Goal: Information Seeking & Learning: Learn about a topic

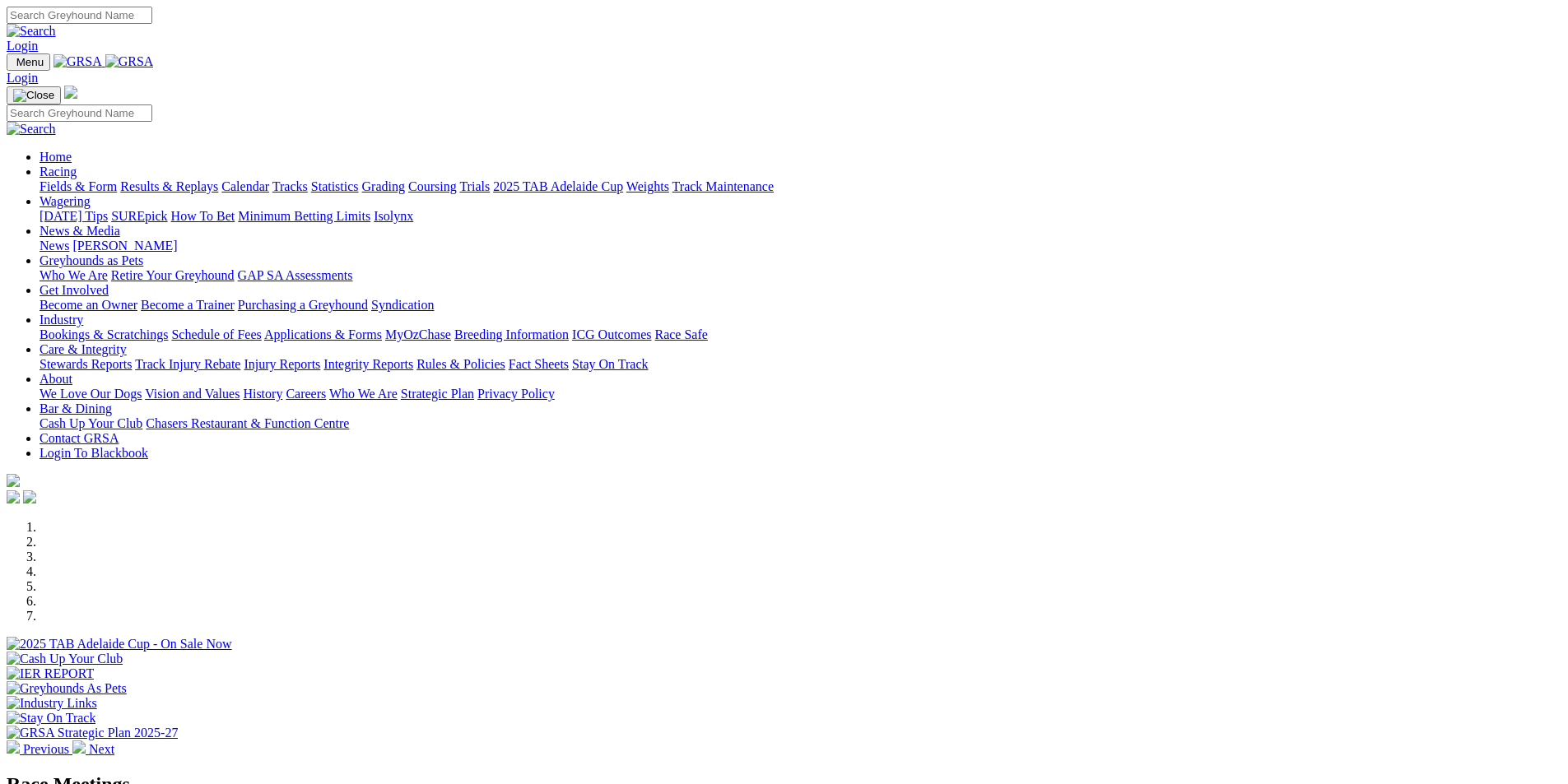
scroll to position [493, 0]
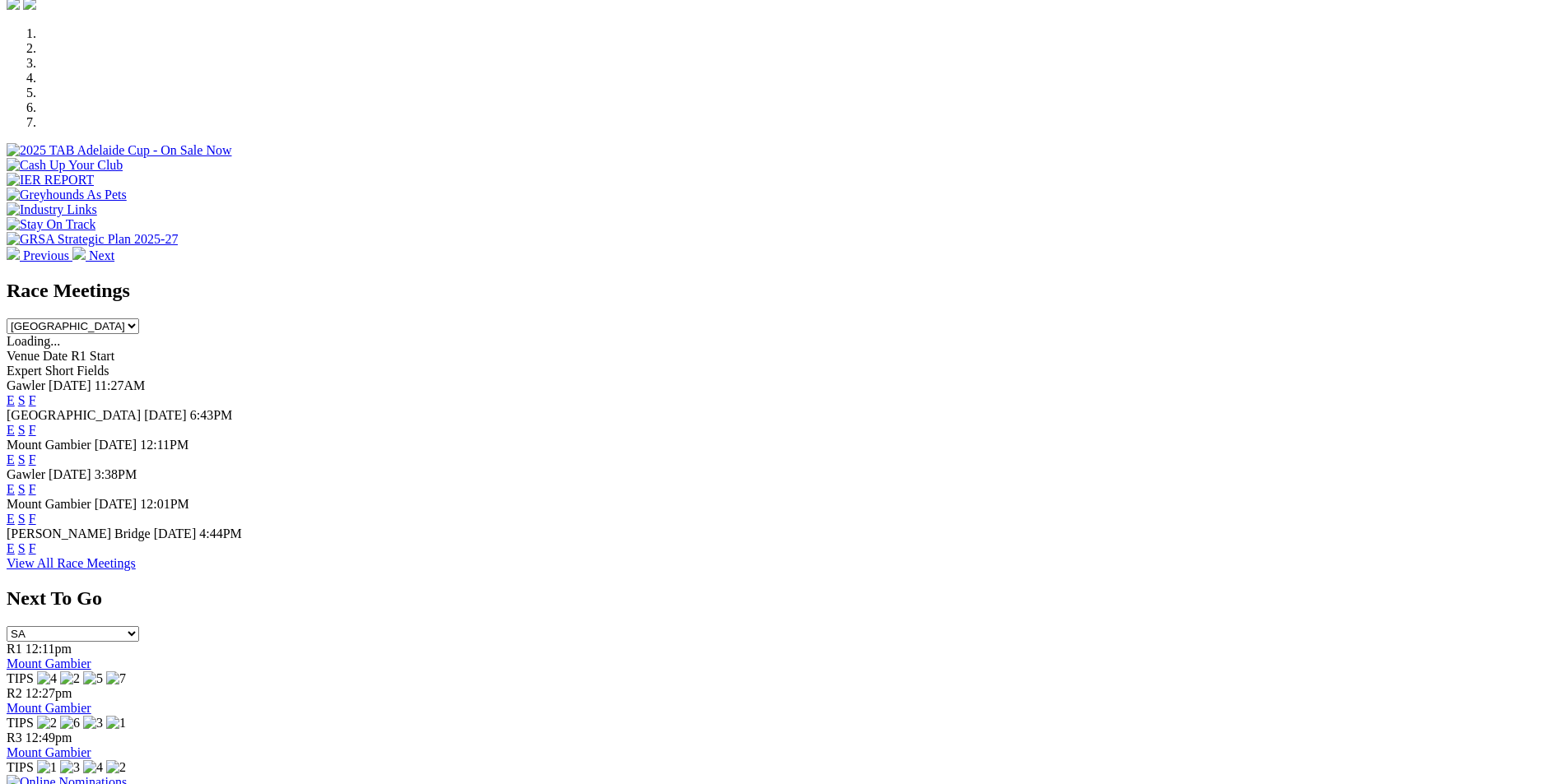
drag, startPoint x: 0, startPoint y: 0, endPoint x: 1016, endPoint y: 156, distance: 1027.9
click at [140, 318] on select "South Australia New South Wales Northern Territory Queensland Tasmania Victoria…" at bounding box center [73, 326] width 133 height 16
select select "QLD"
click at [140, 318] on select "South Australia New South Wales Northern Territory Queensland Tasmania Victoria…" at bounding box center [73, 326] width 133 height 16
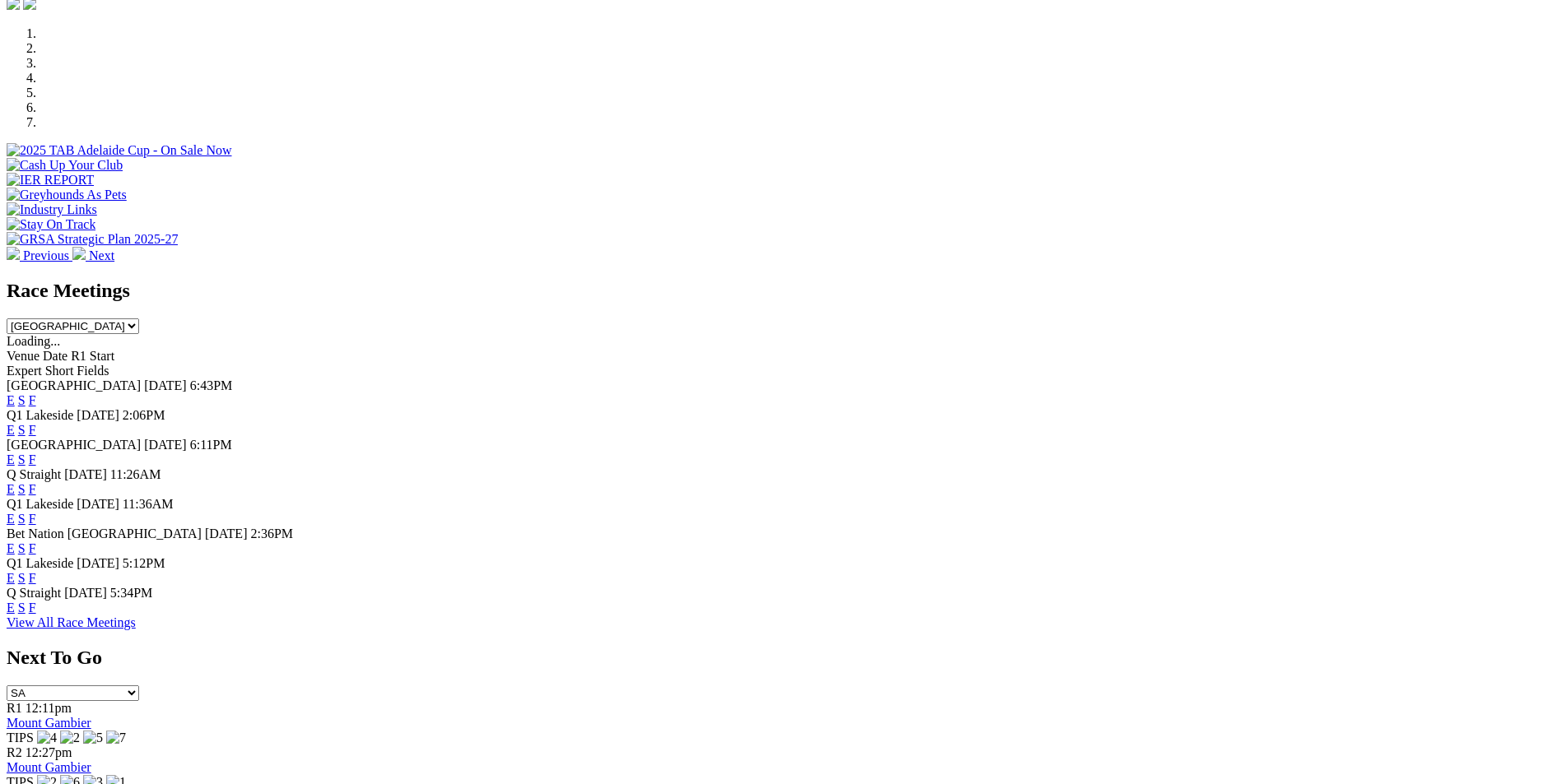
click at [15, 423] on link "E" at bounding box center [11, 430] width 8 height 14
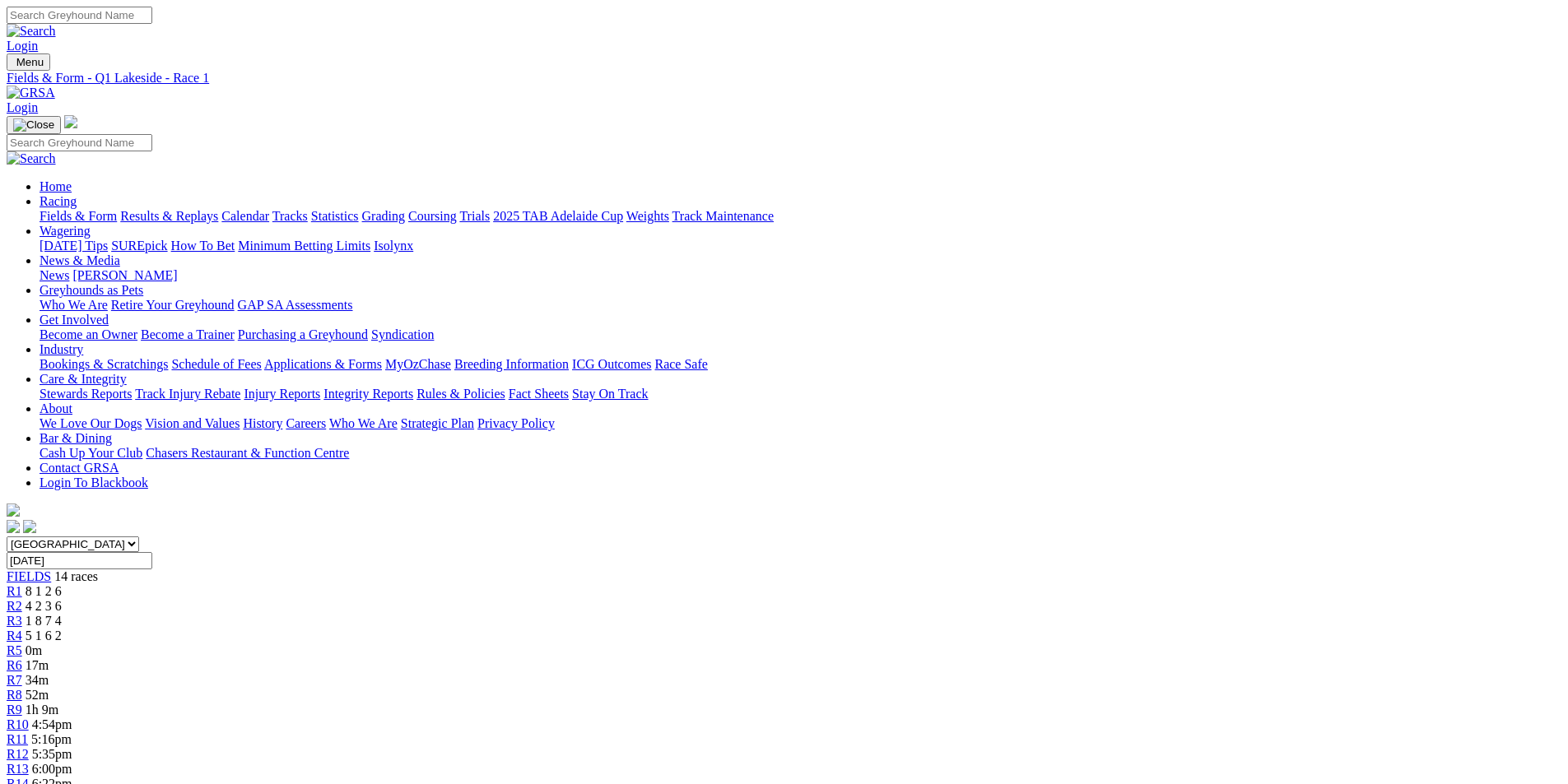
click at [22, 673] on span "R7" at bounding box center [15, 680] width 16 height 14
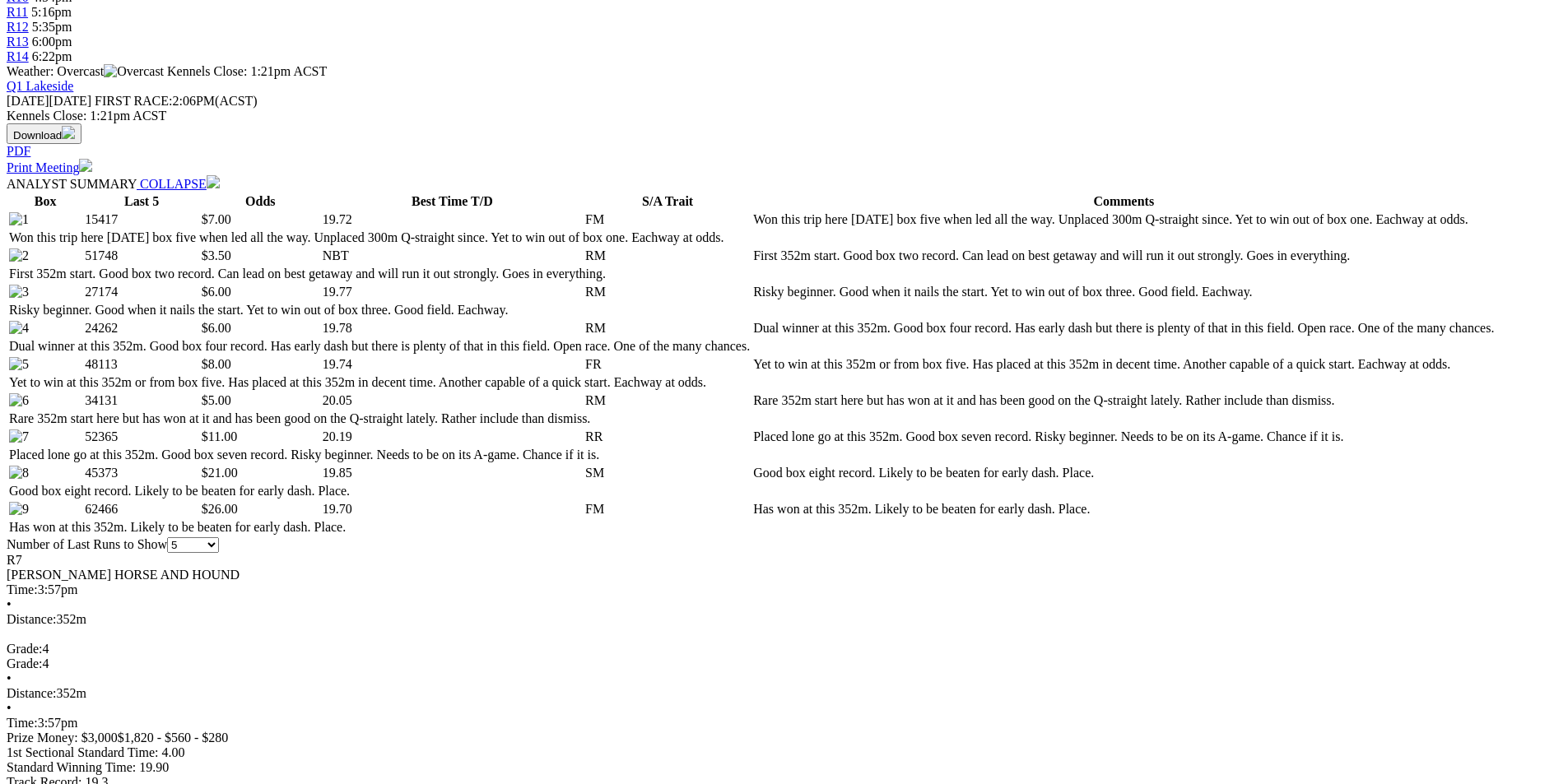
scroll to position [740, 0]
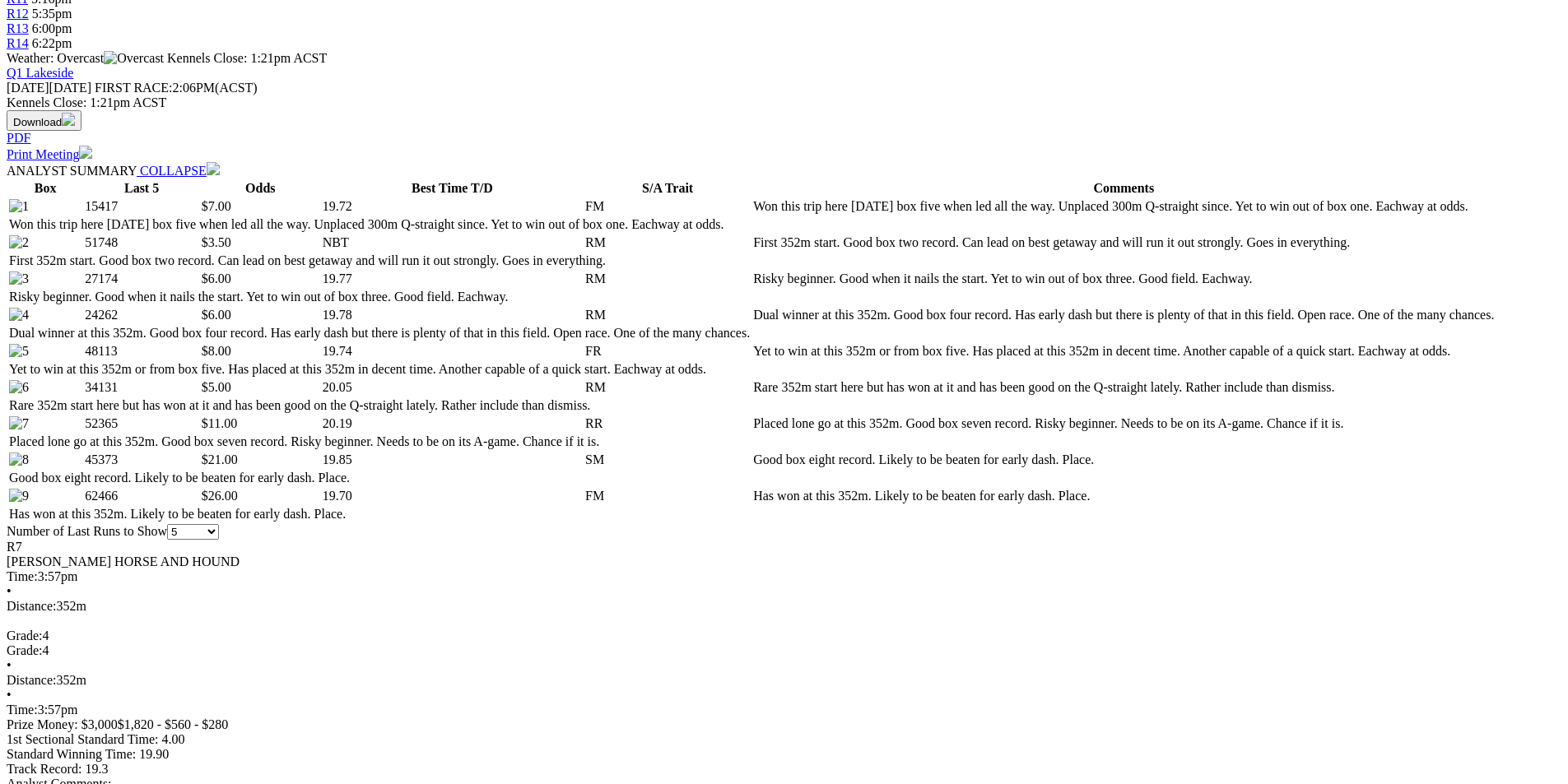
select select "10"
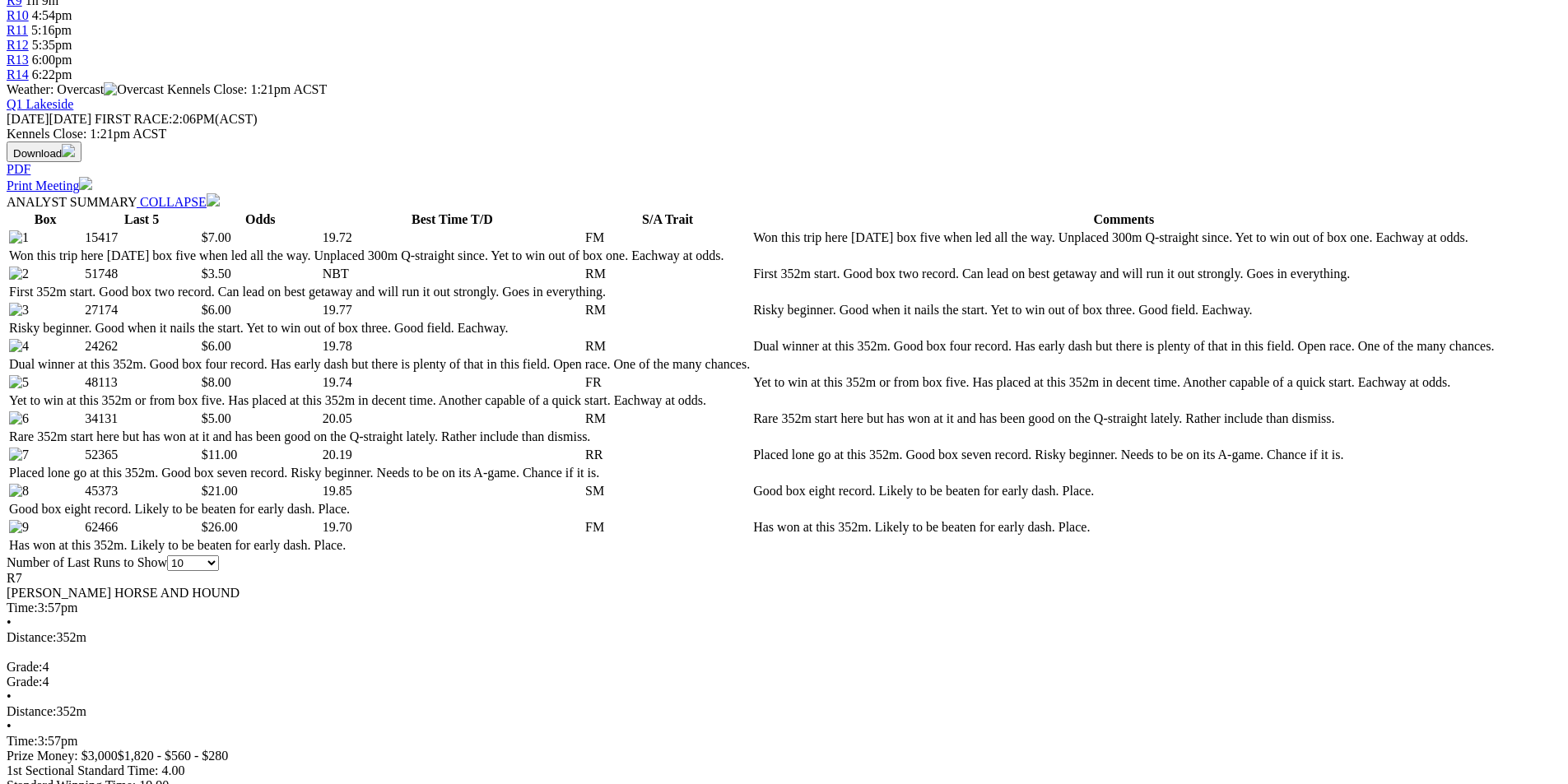
scroll to position [740, 0]
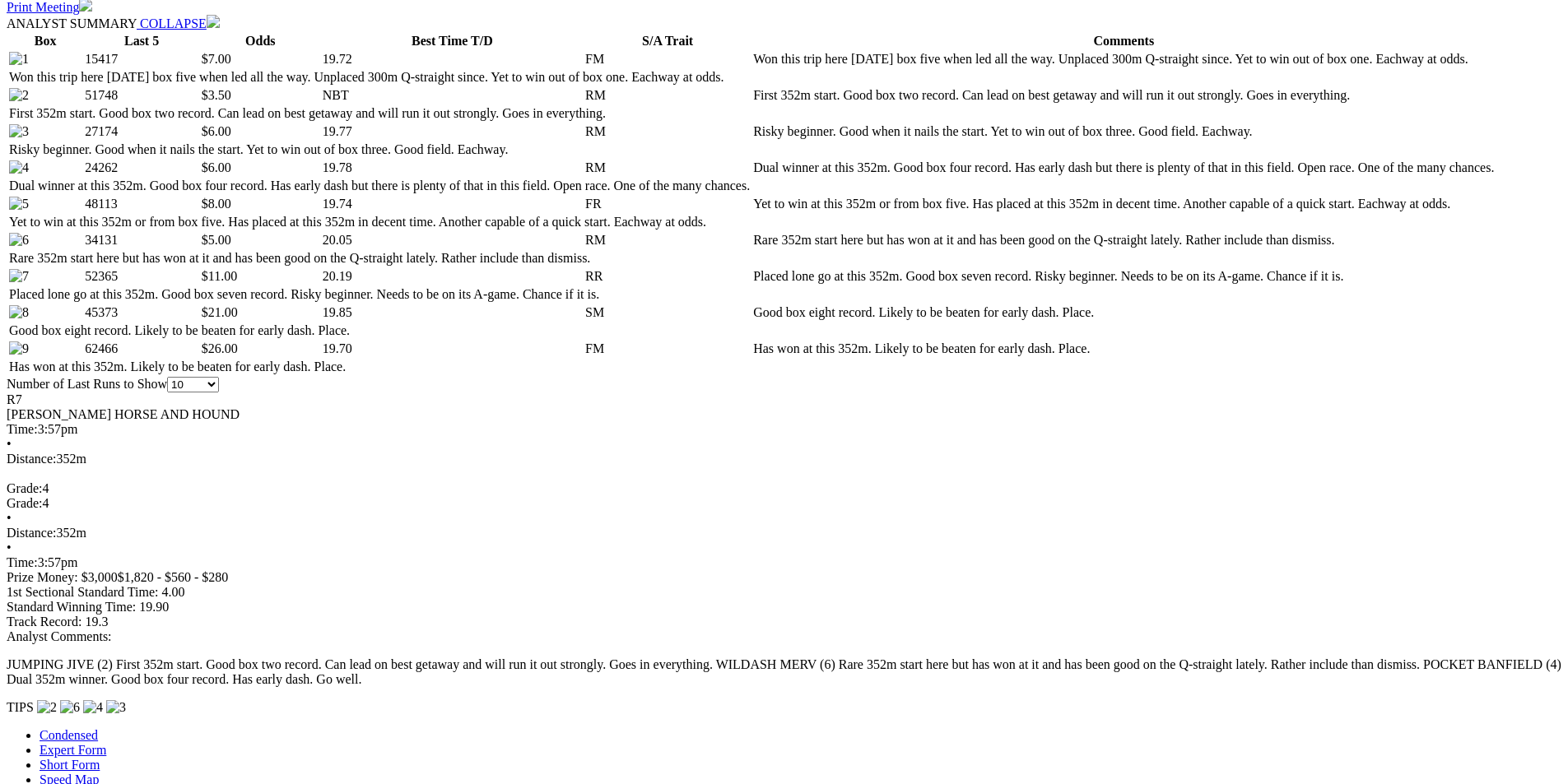
scroll to position [905, 0]
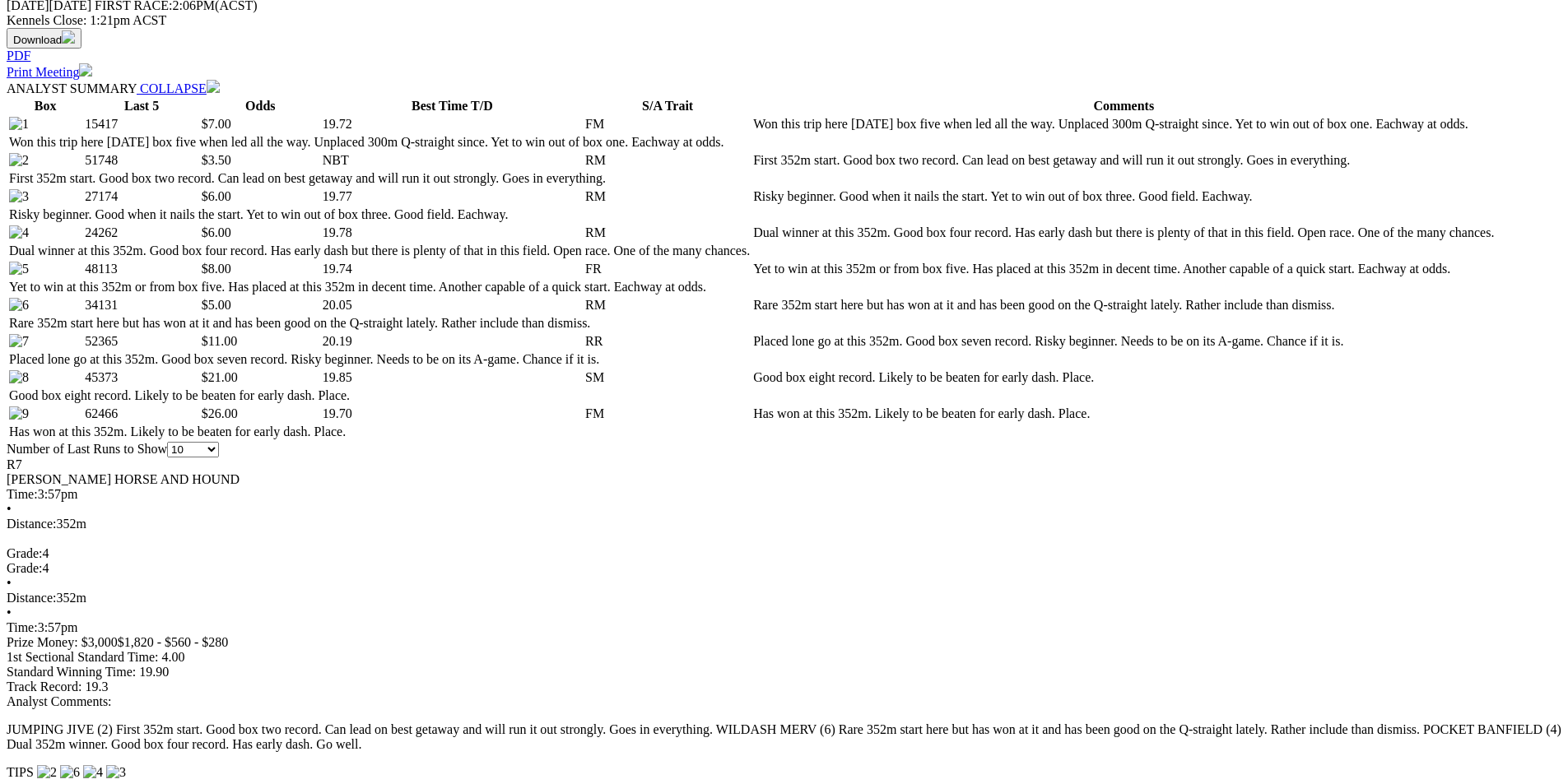
select select "20"
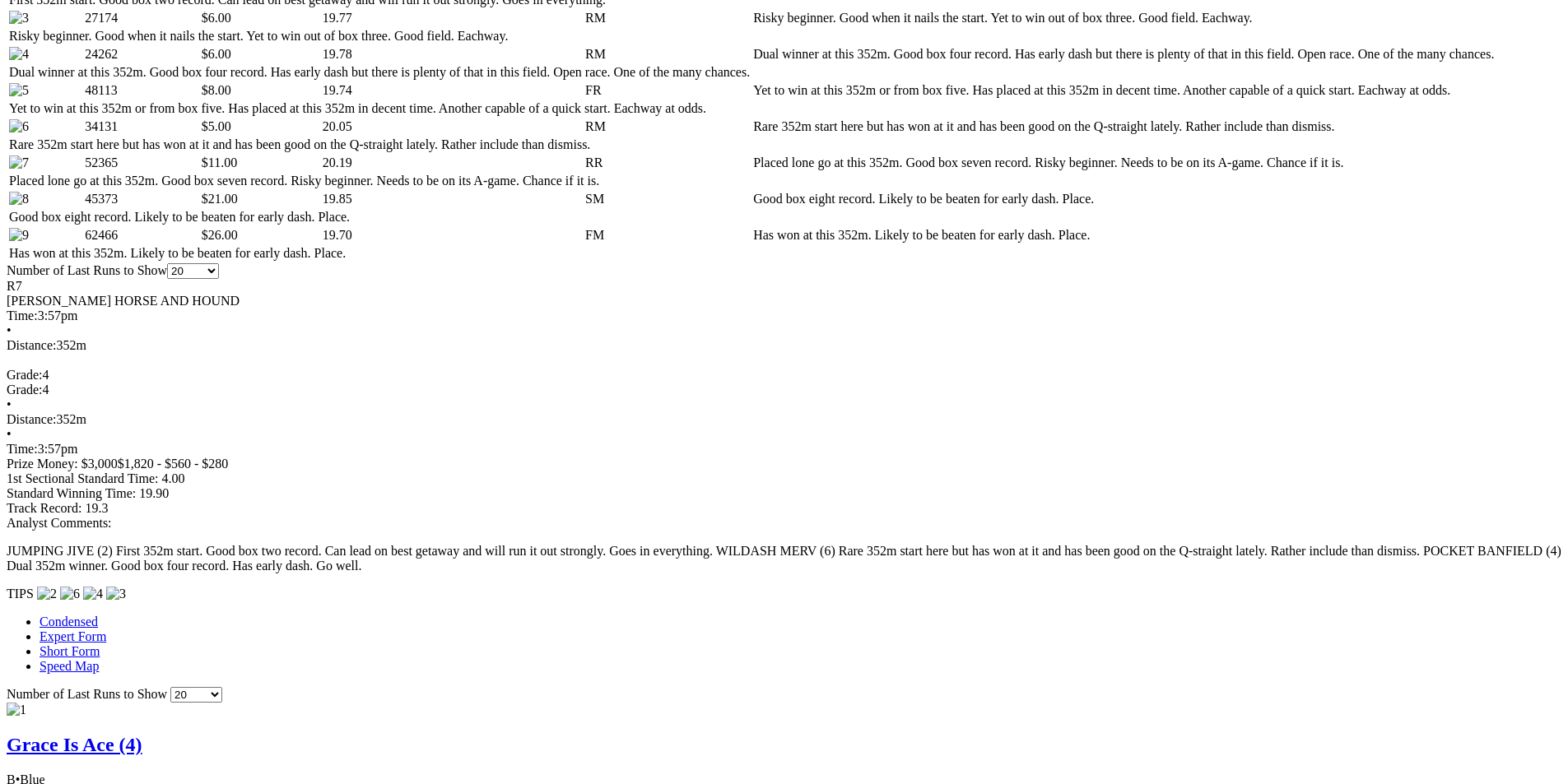
scroll to position [905, 0]
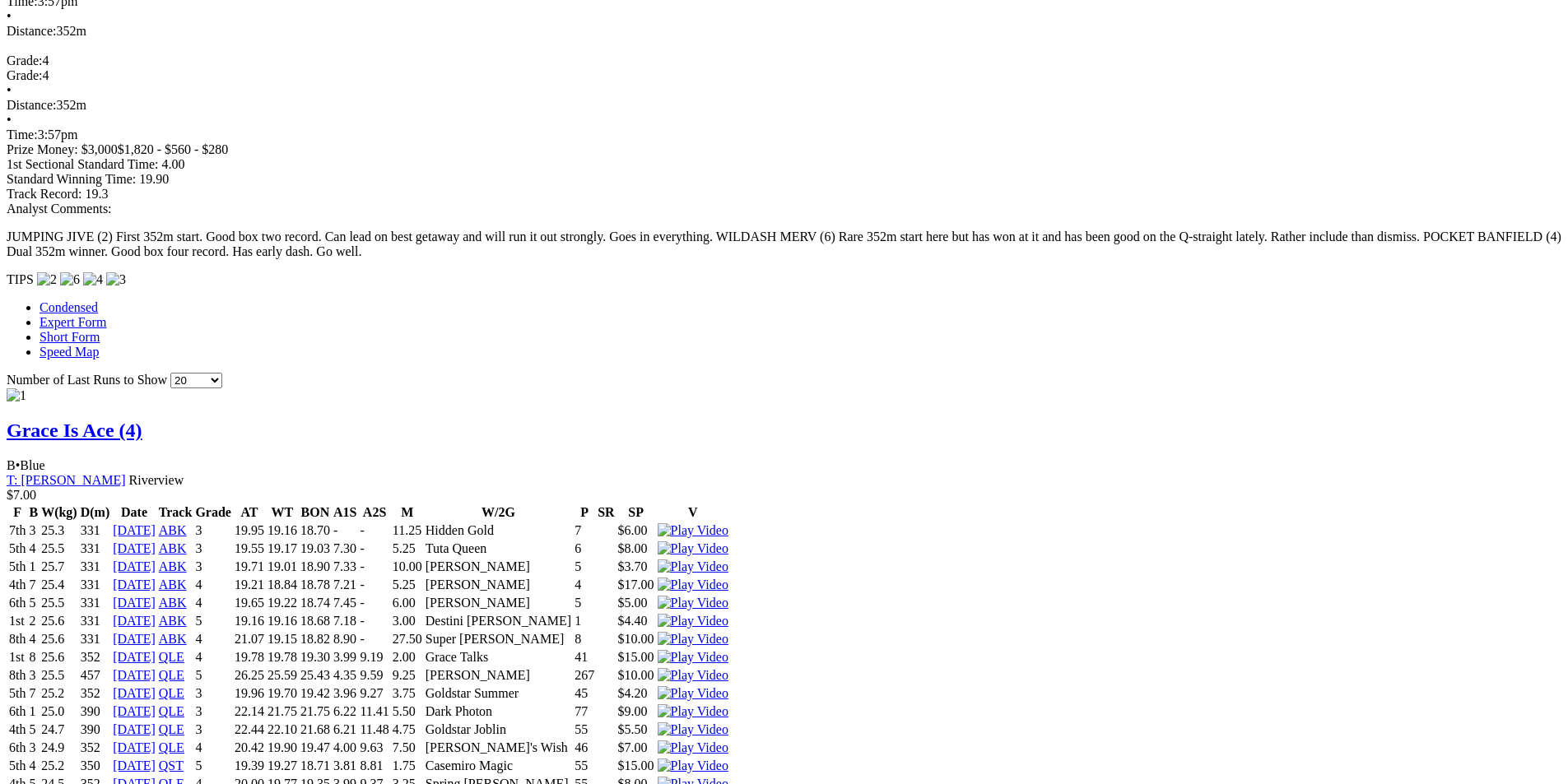
scroll to position [1316, 0]
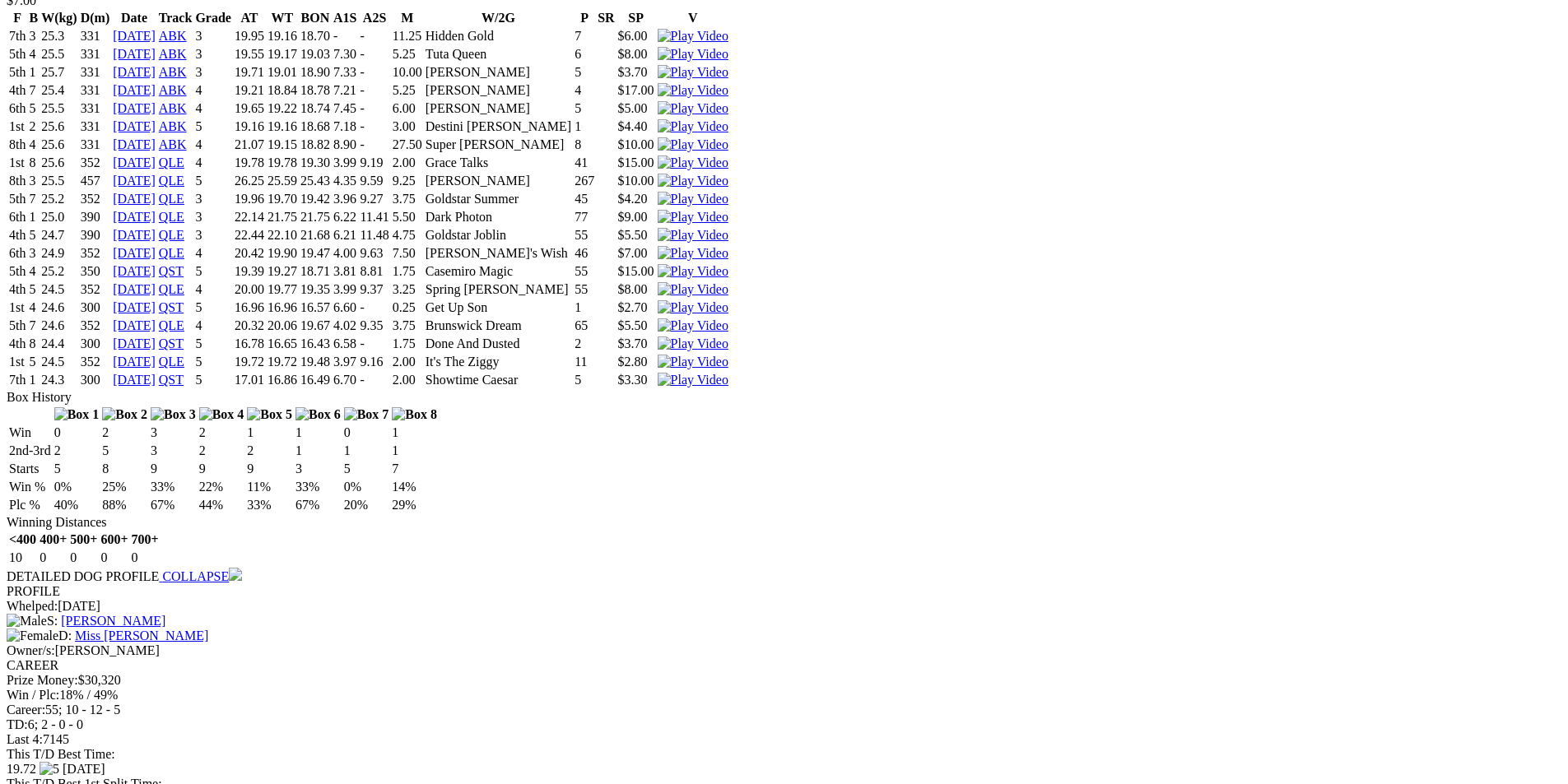
scroll to position [1892, 0]
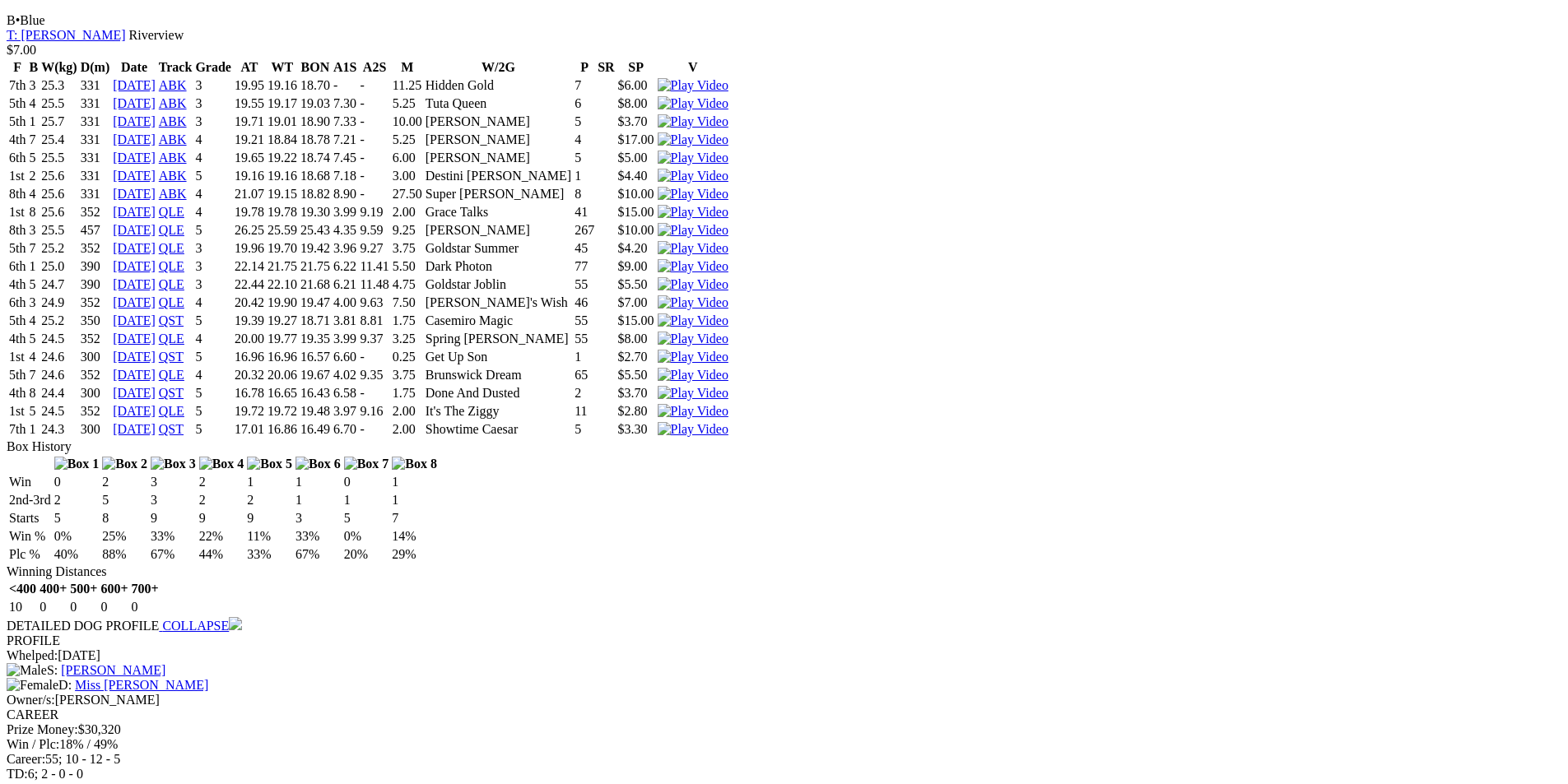
scroll to position [1727, 0]
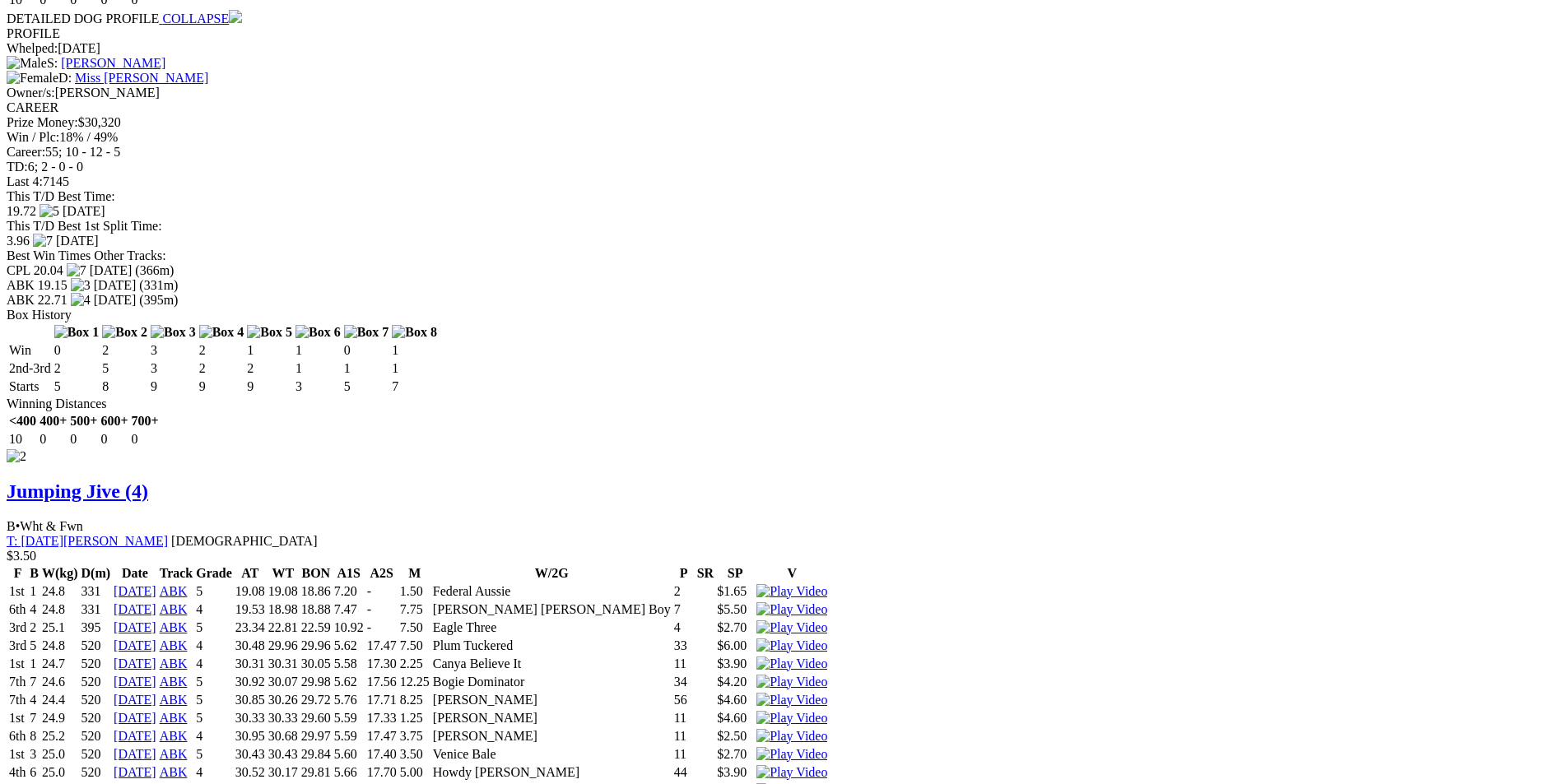
scroll to position [2467, 0]
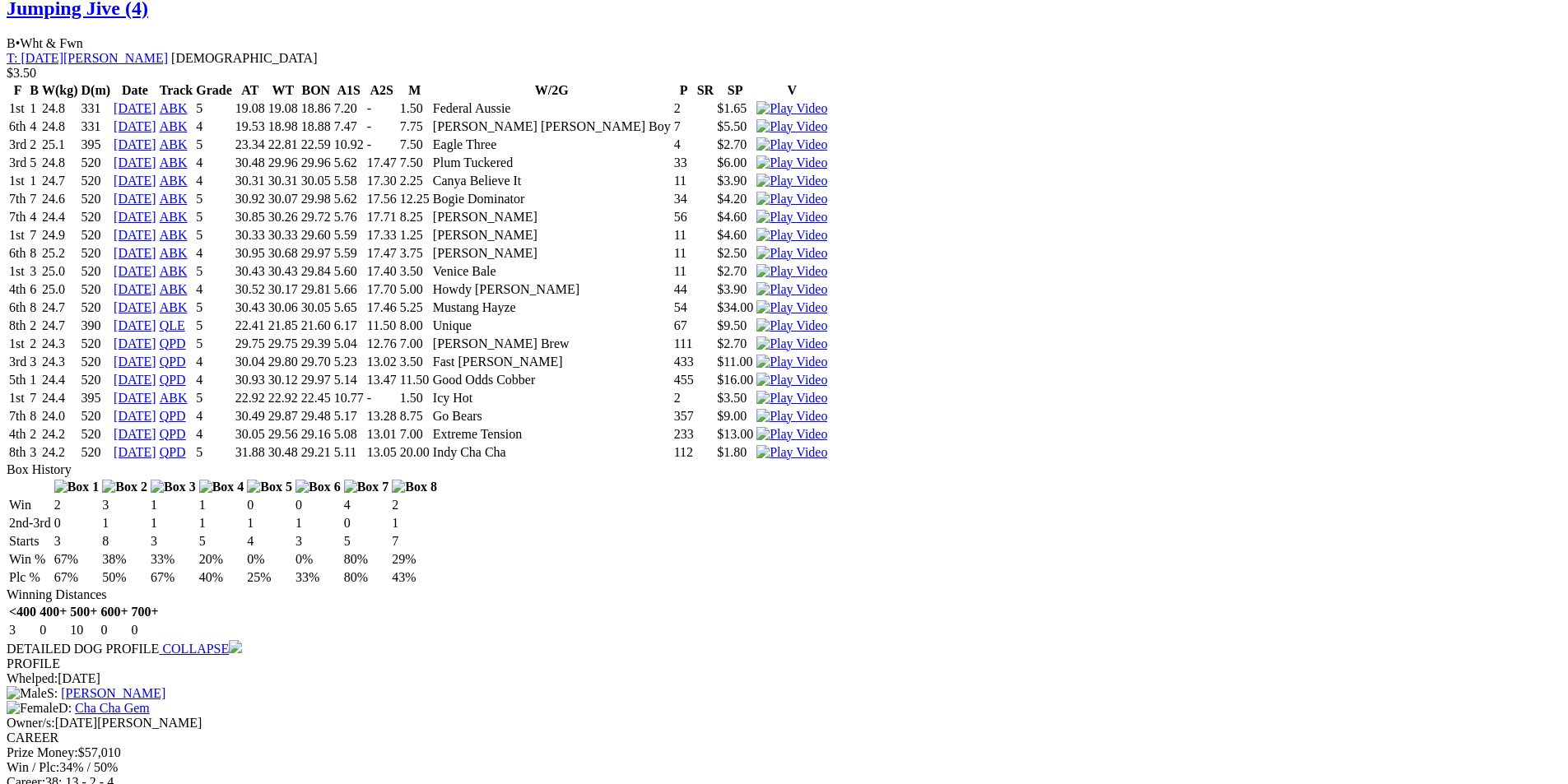
scroll to position [2879, 0]
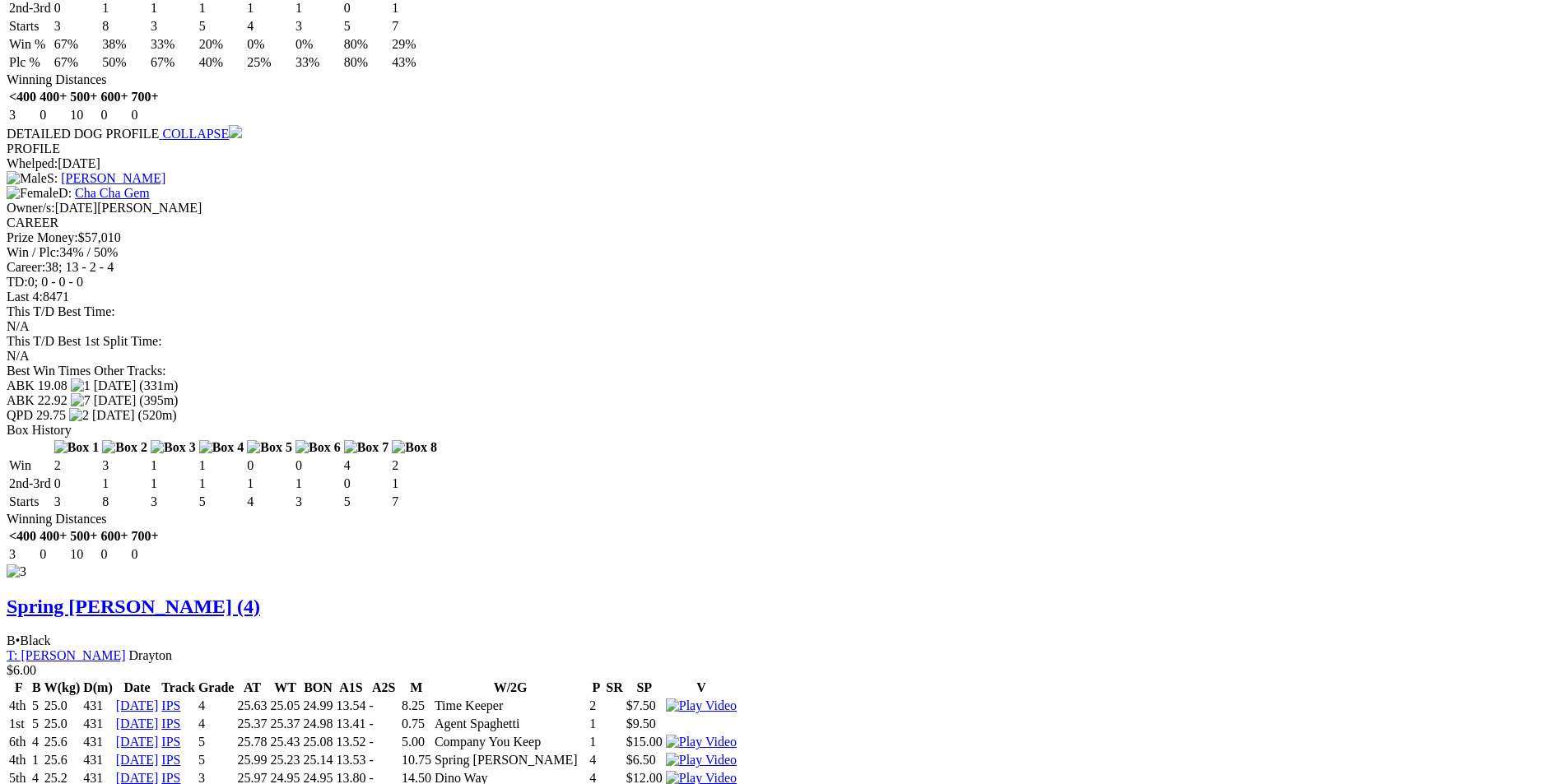
scroll to position [3372, 0]
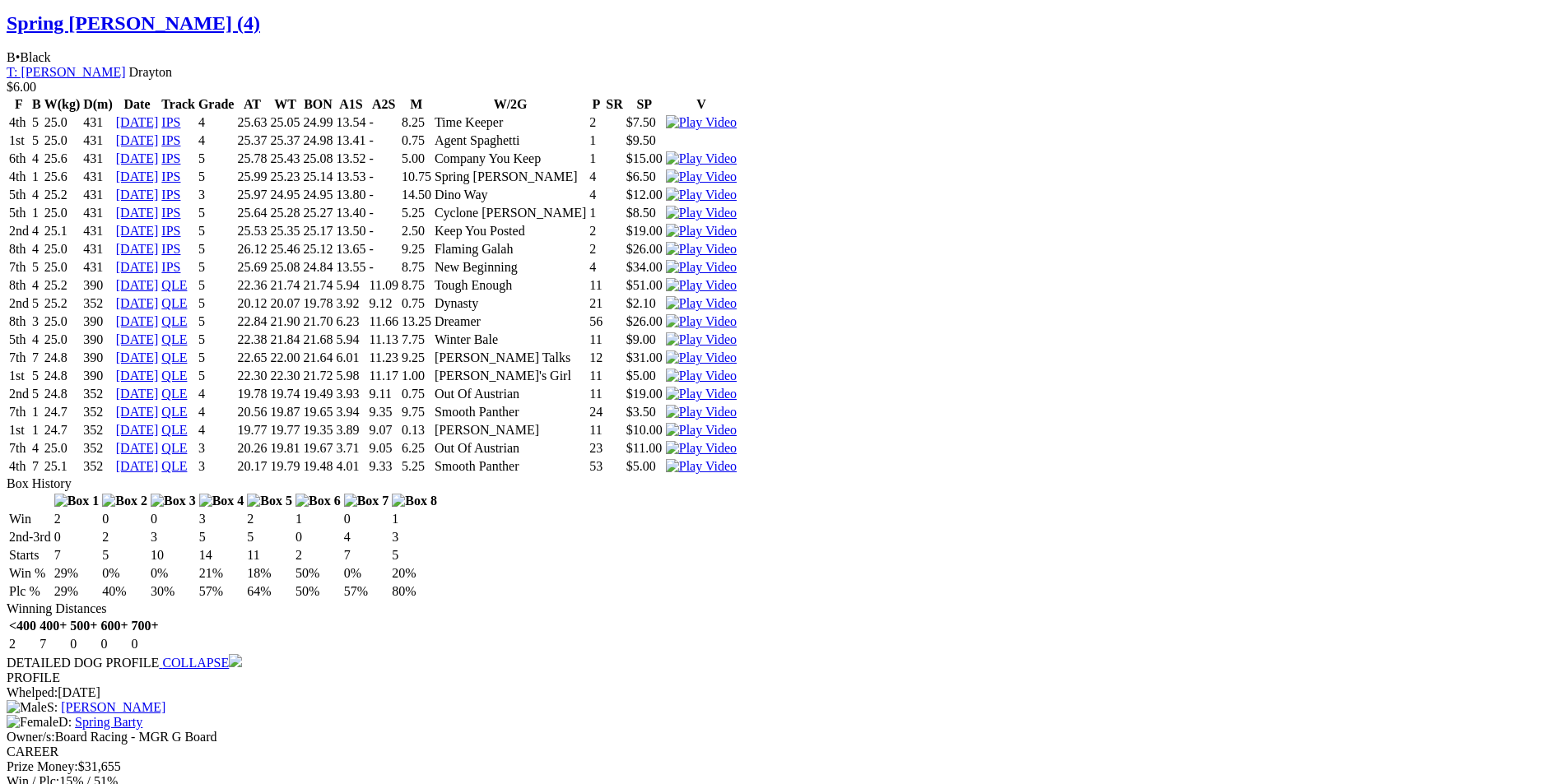
scroll to position [3865, 0]
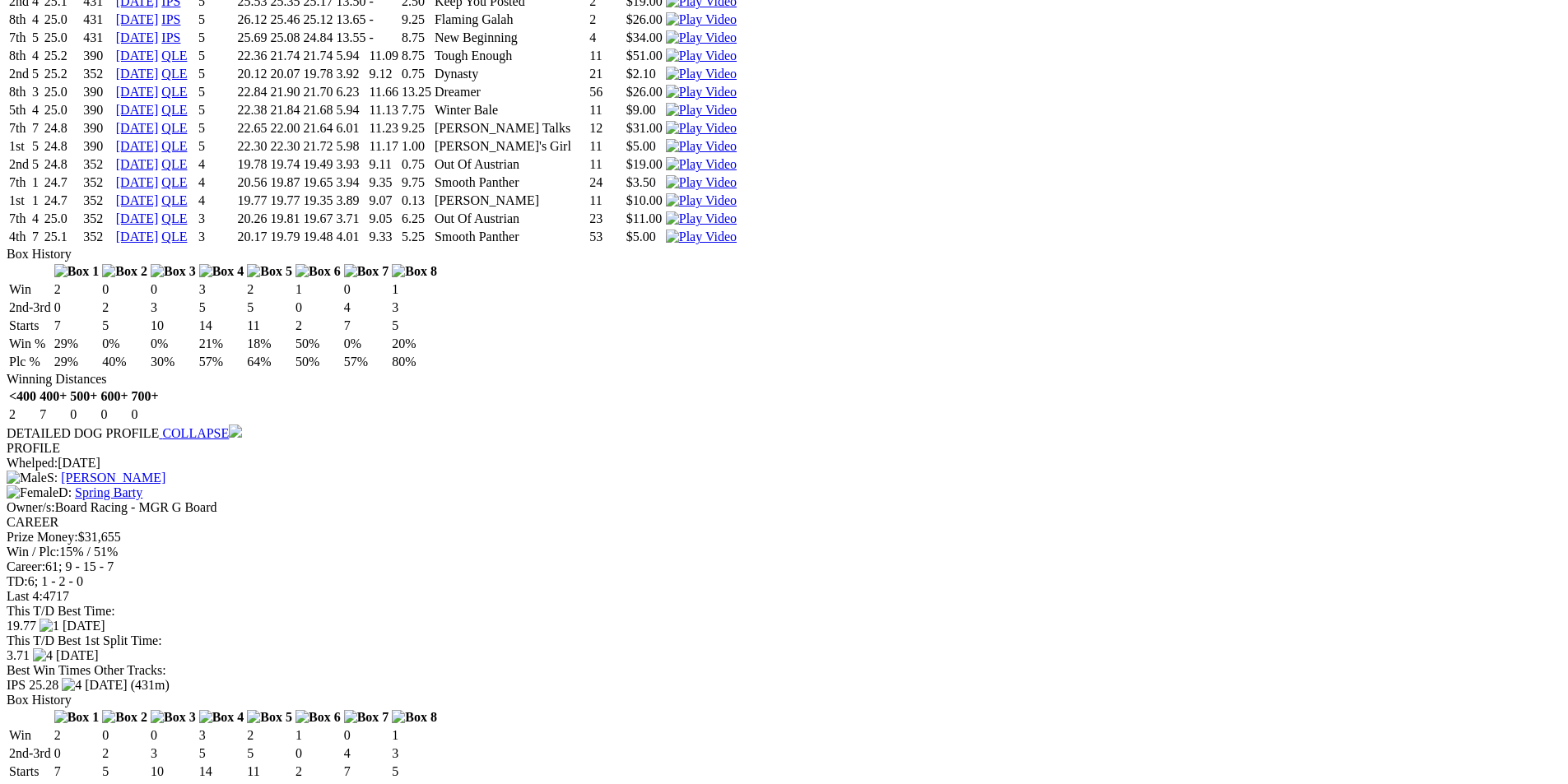
scroll to position [4277, 0]
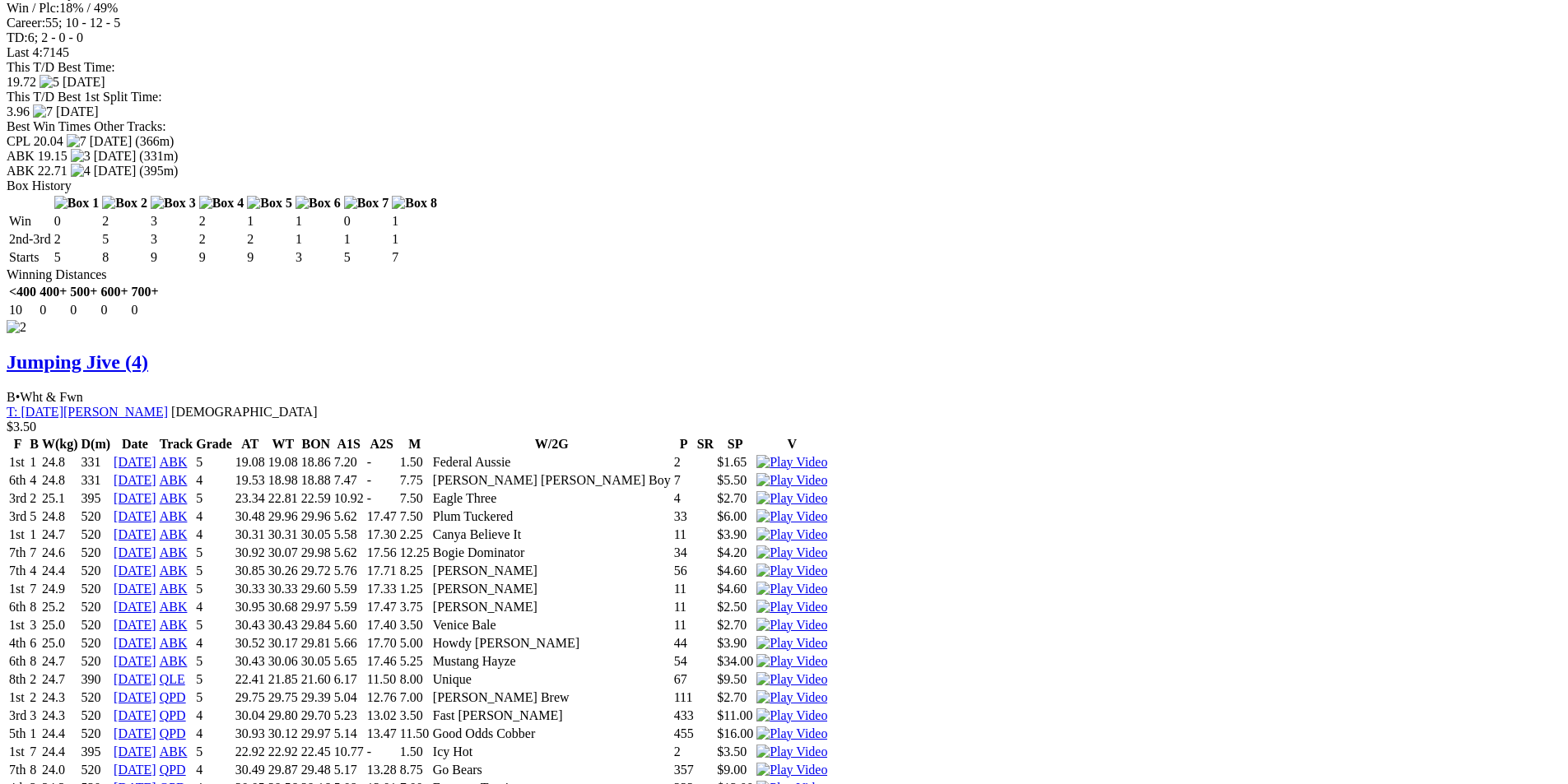
scroll to position [2467, 0]
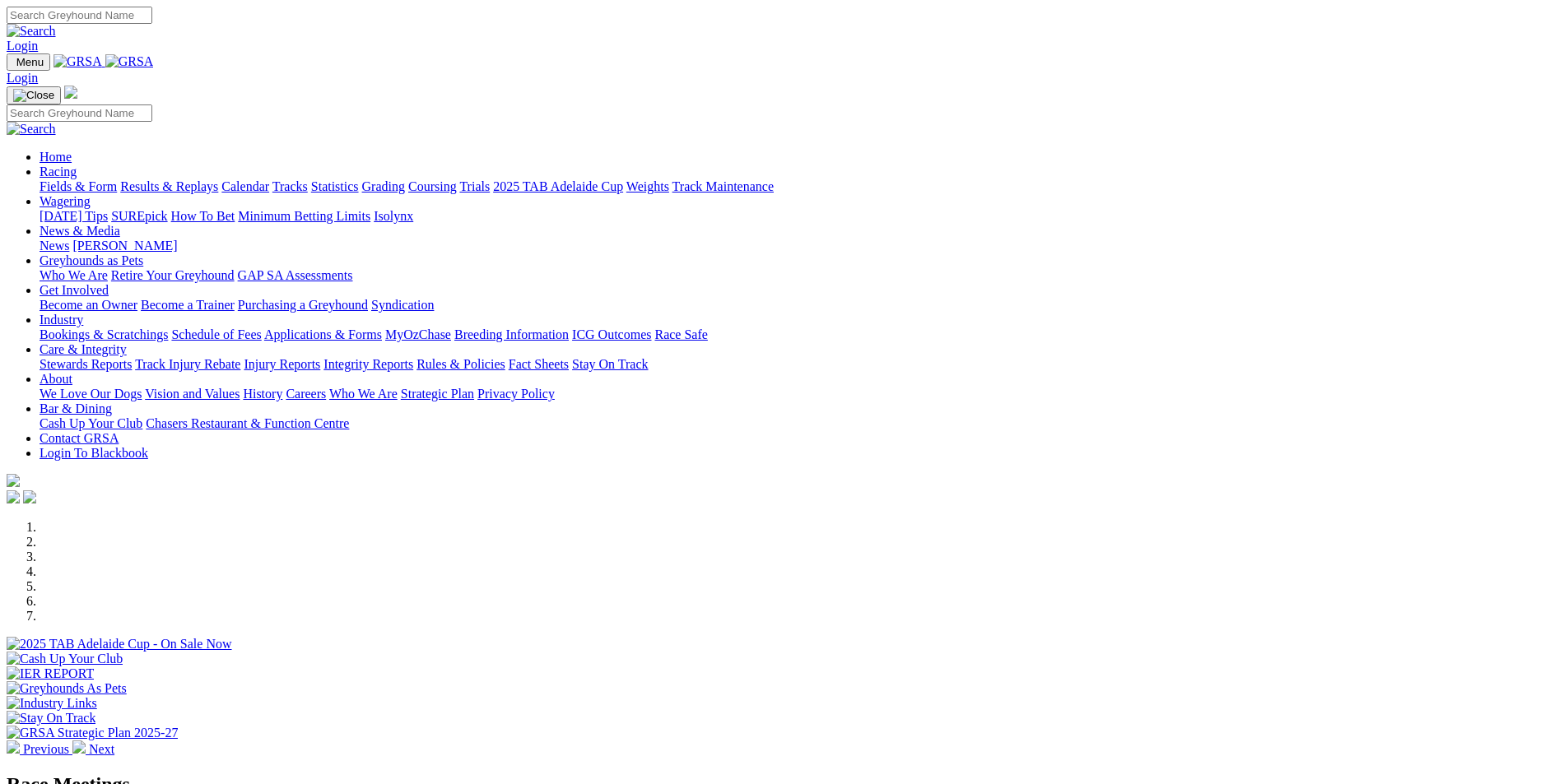
select select "QLD"
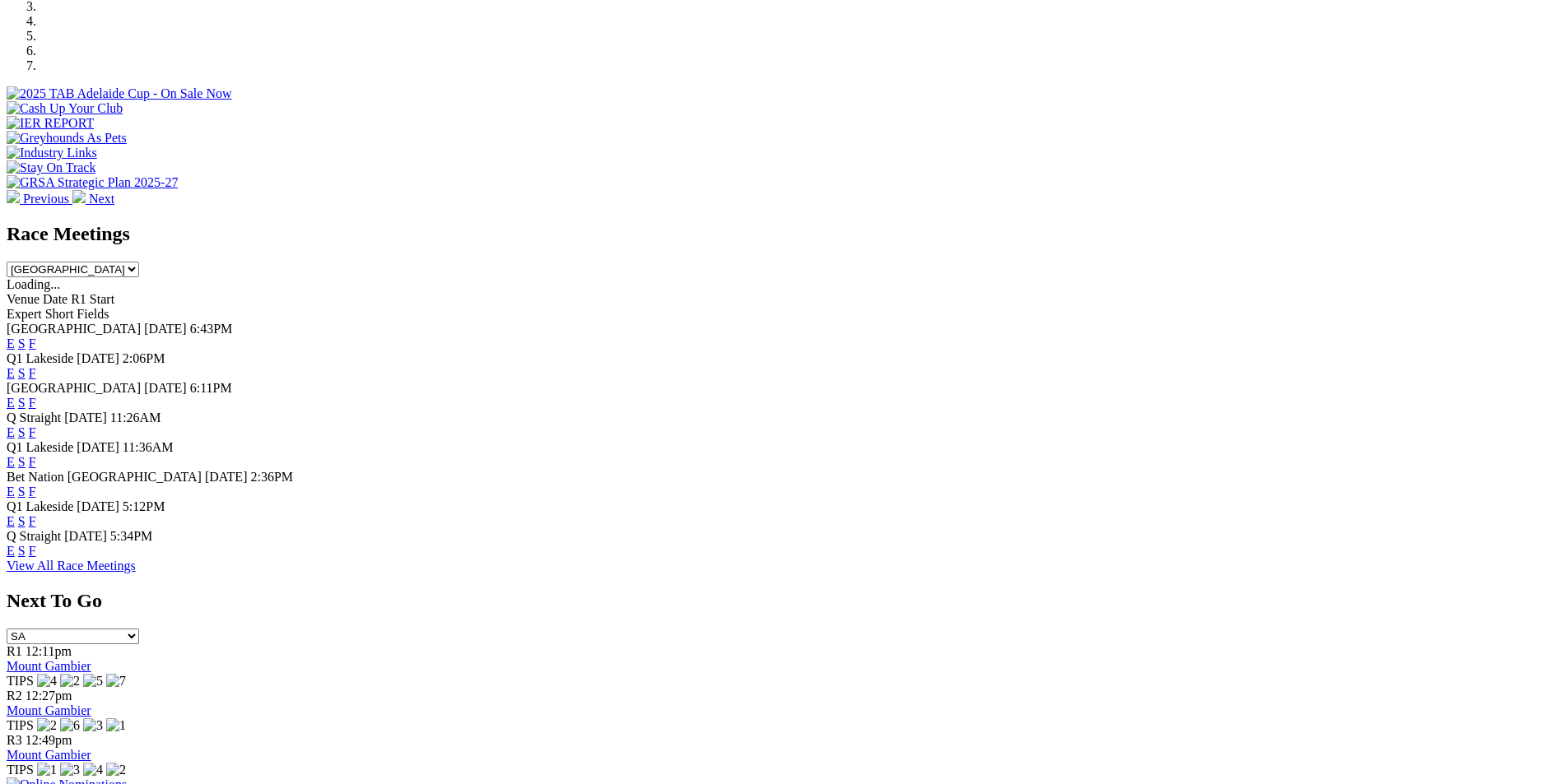
scroll to position [575, 0]
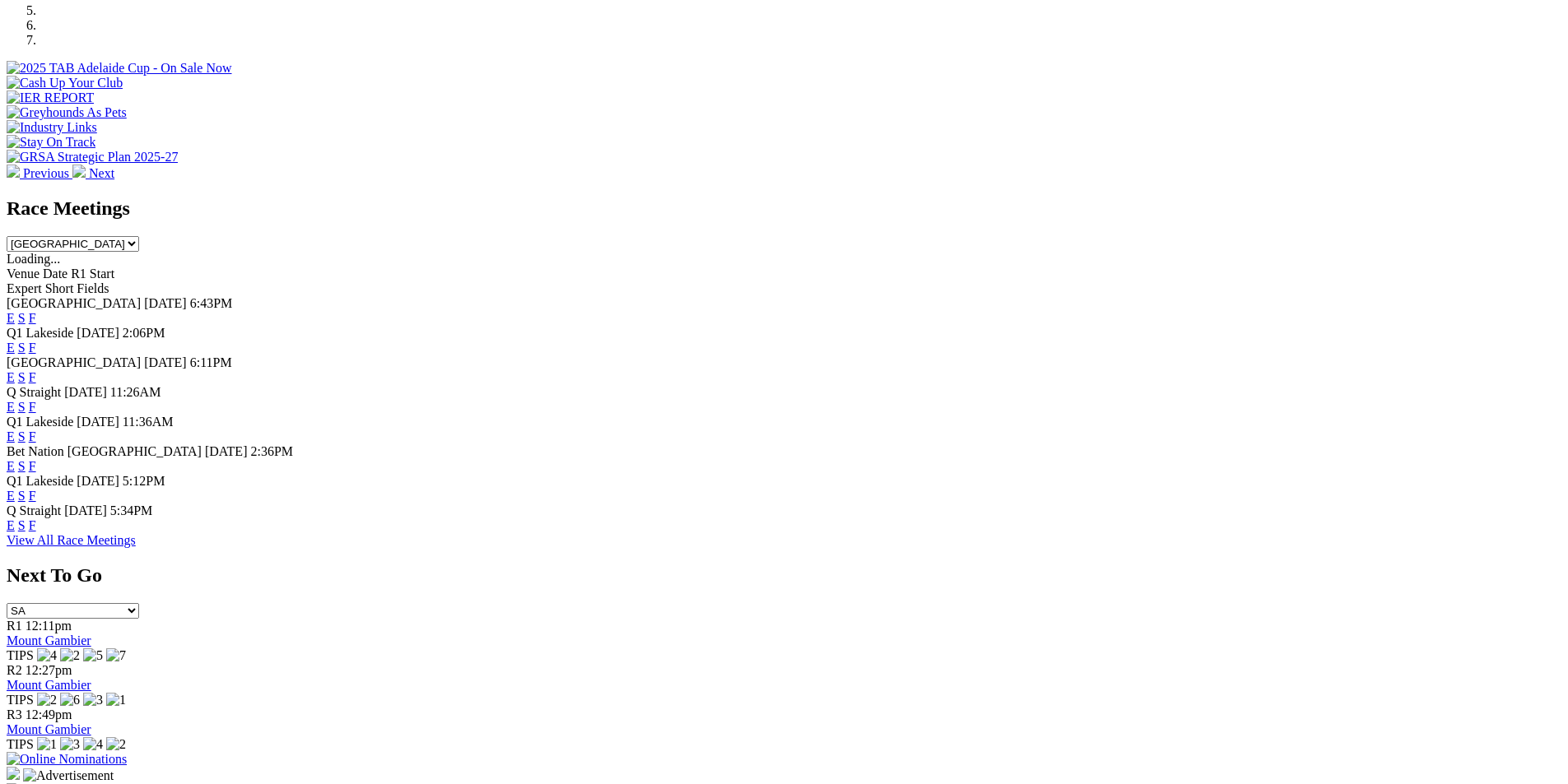
click at [15, 340] on link "E" at bounding box center [11, 347] width 8 height 14
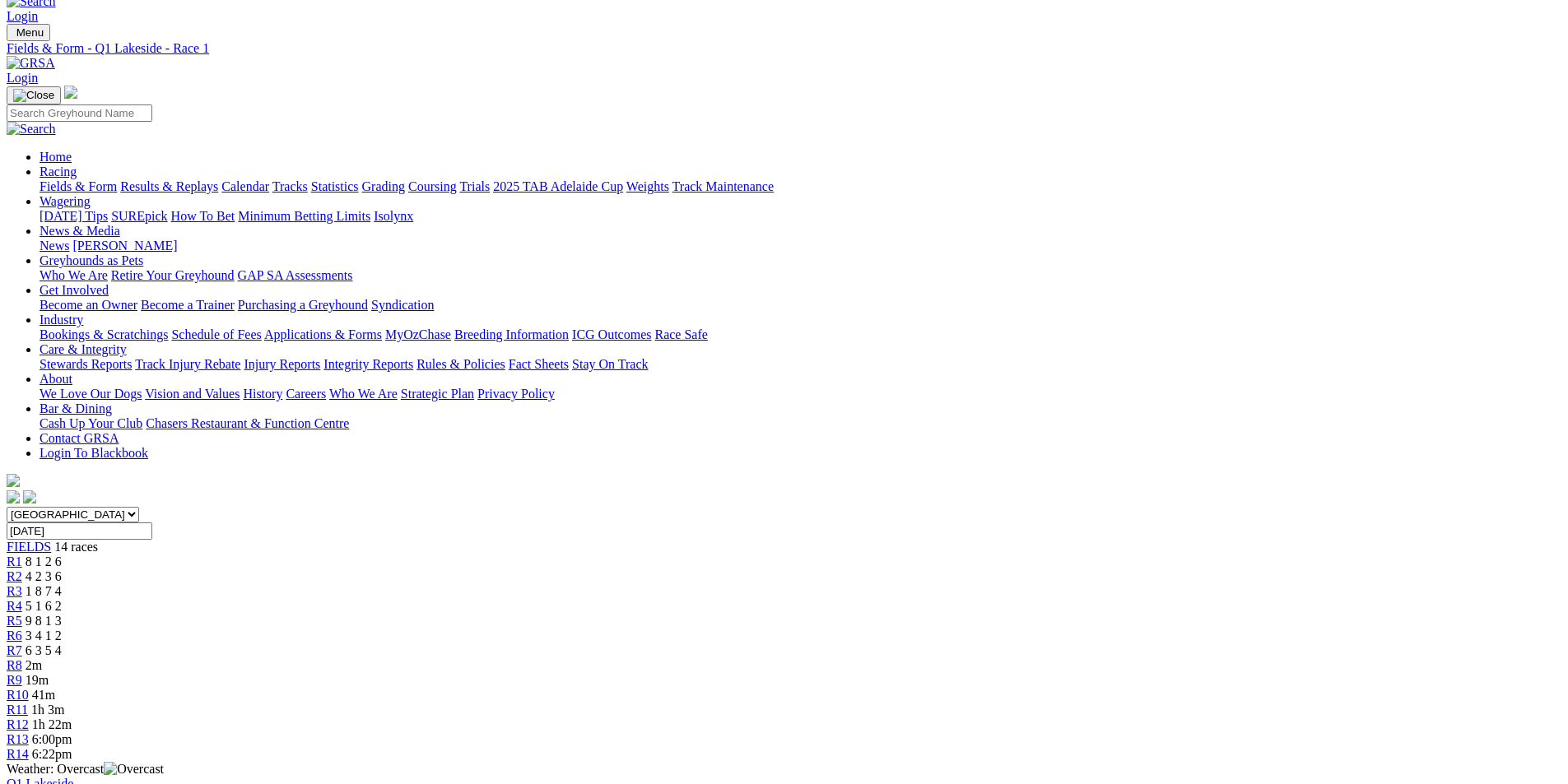
scroll to position [2, 0]
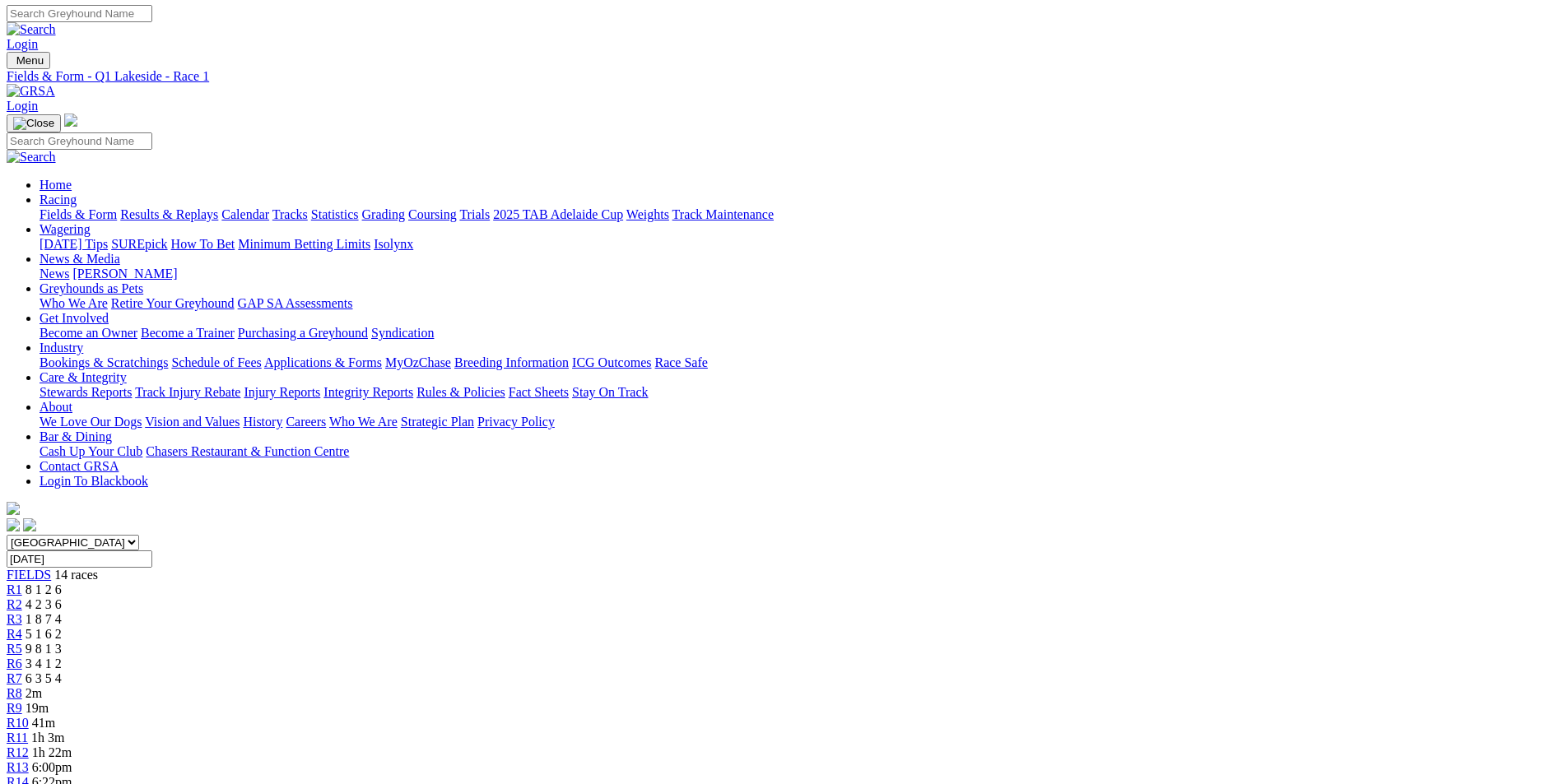
click at [22, 686] on span "R8" at bounding box center [15, 692] width 16 height 14
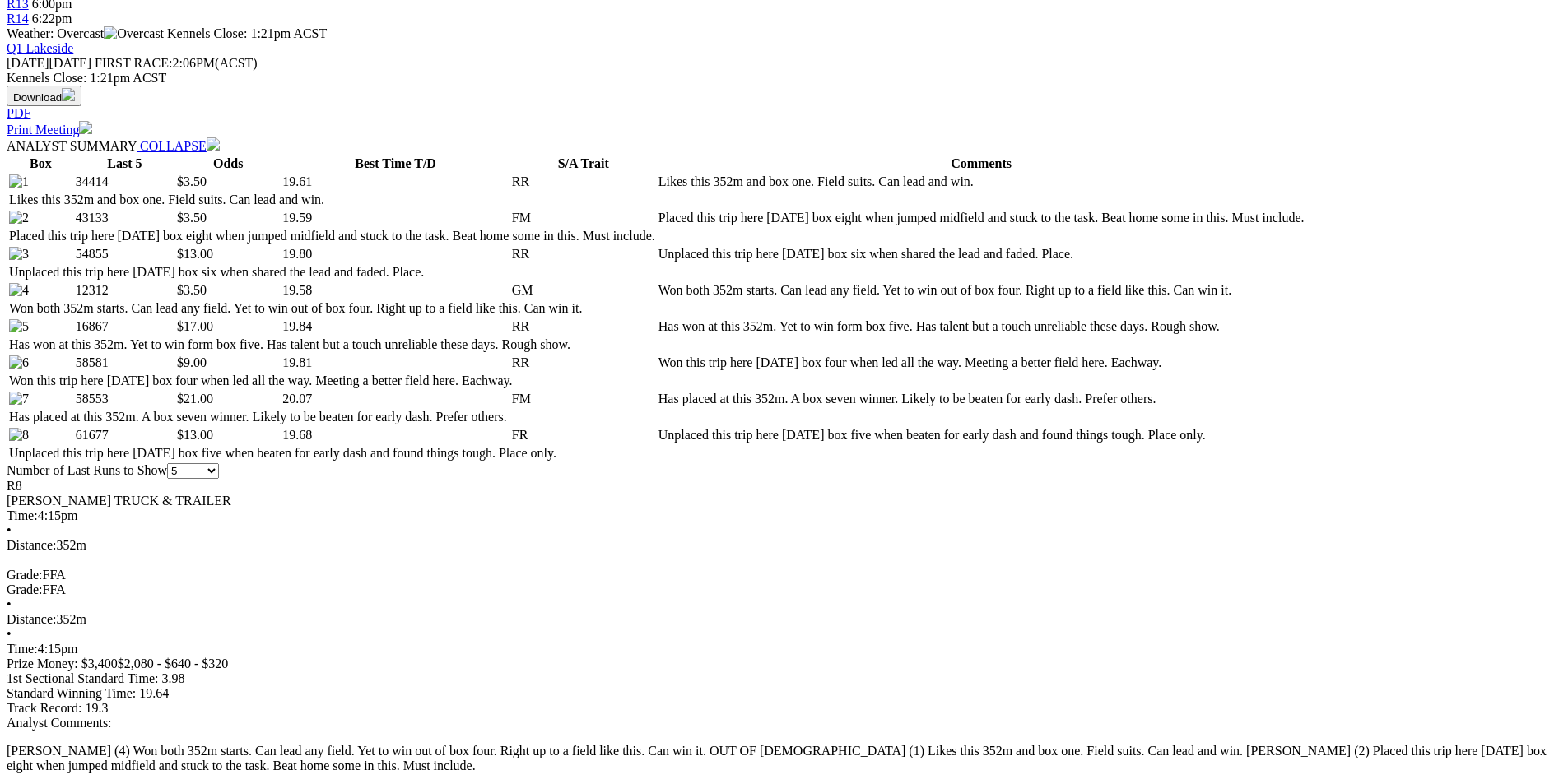
scroll to position [822, 0]
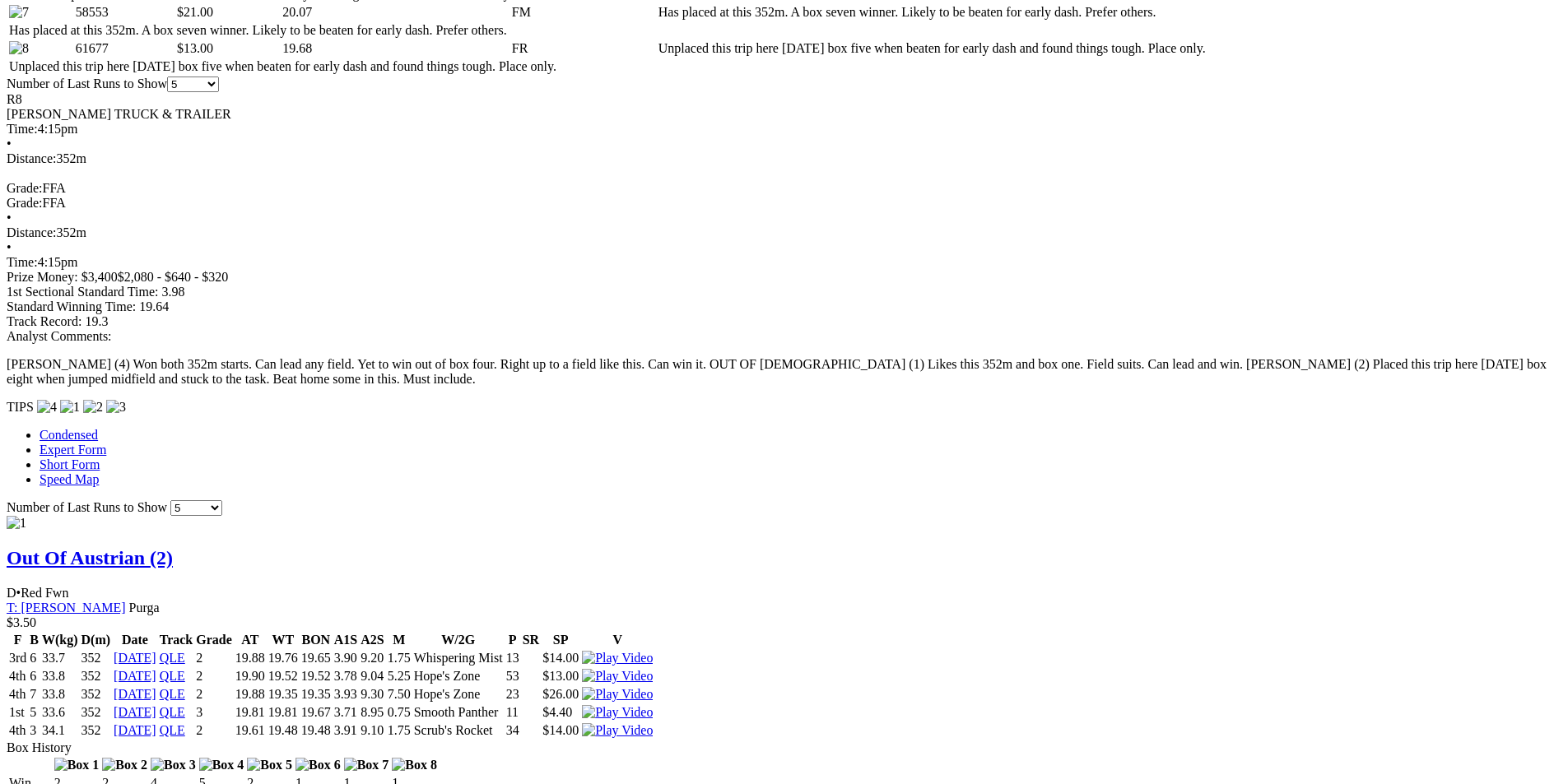
scroll to position [740, 0]
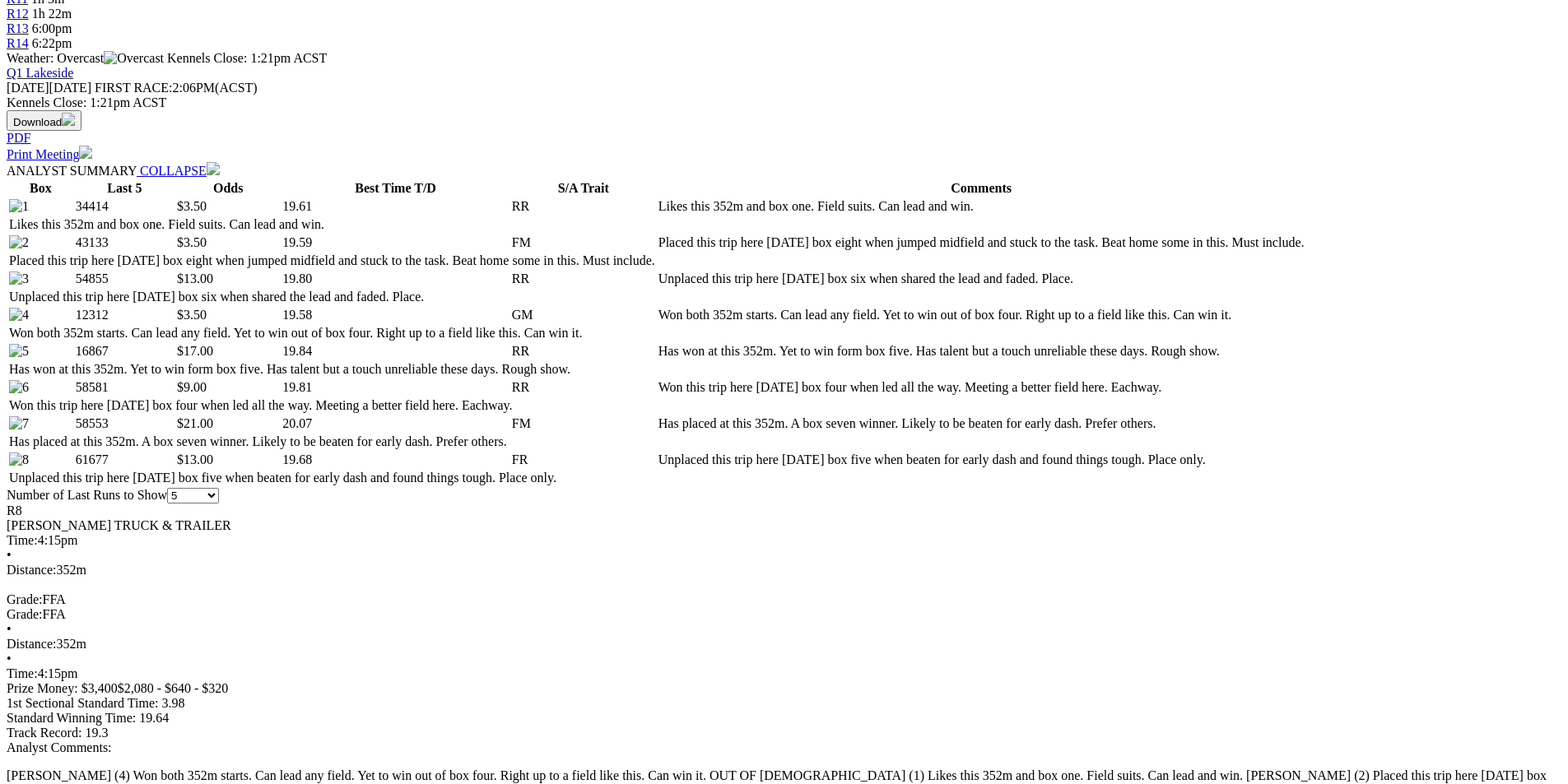
select select "10"
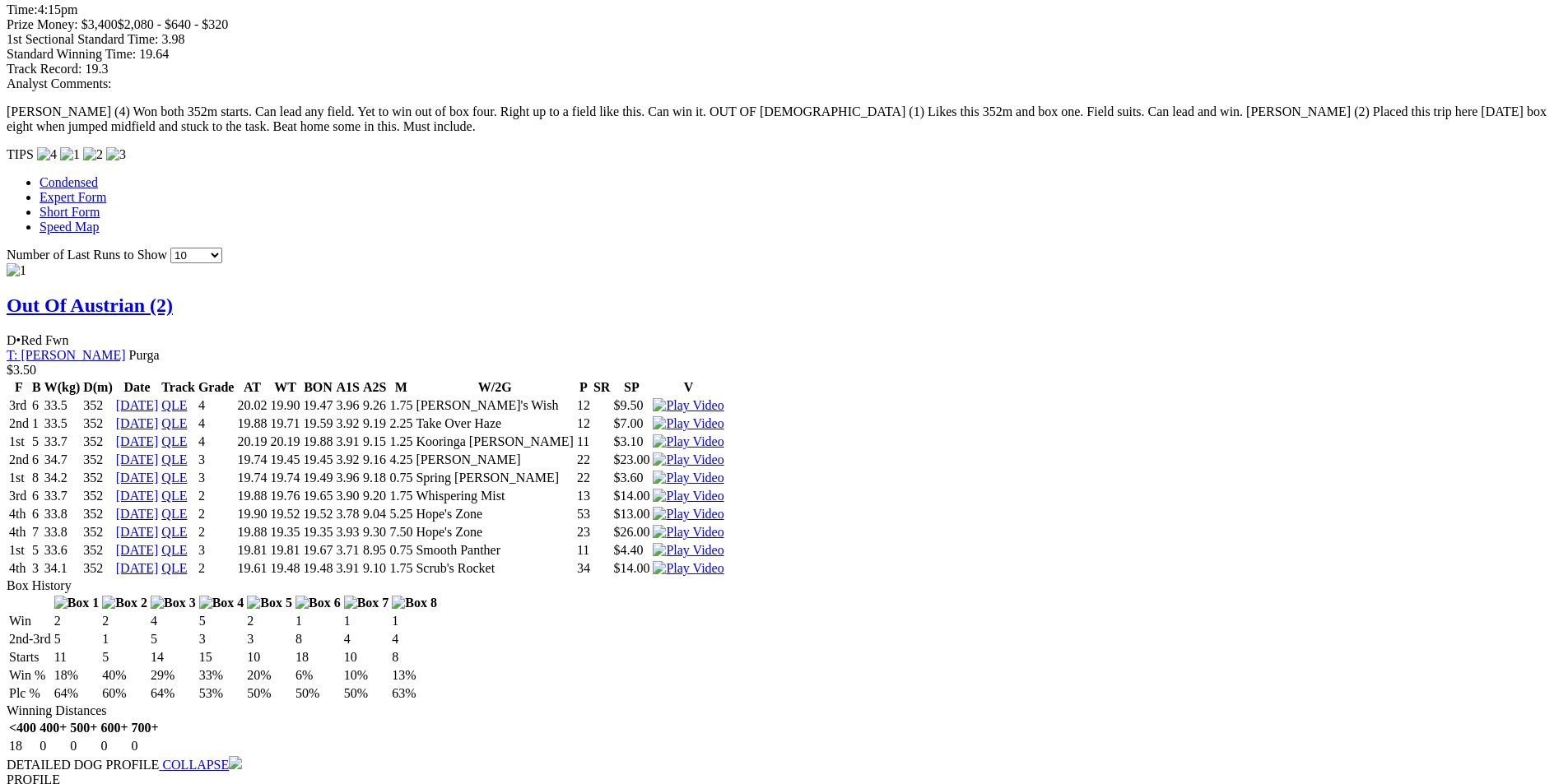
scroll to position [1480, 0]
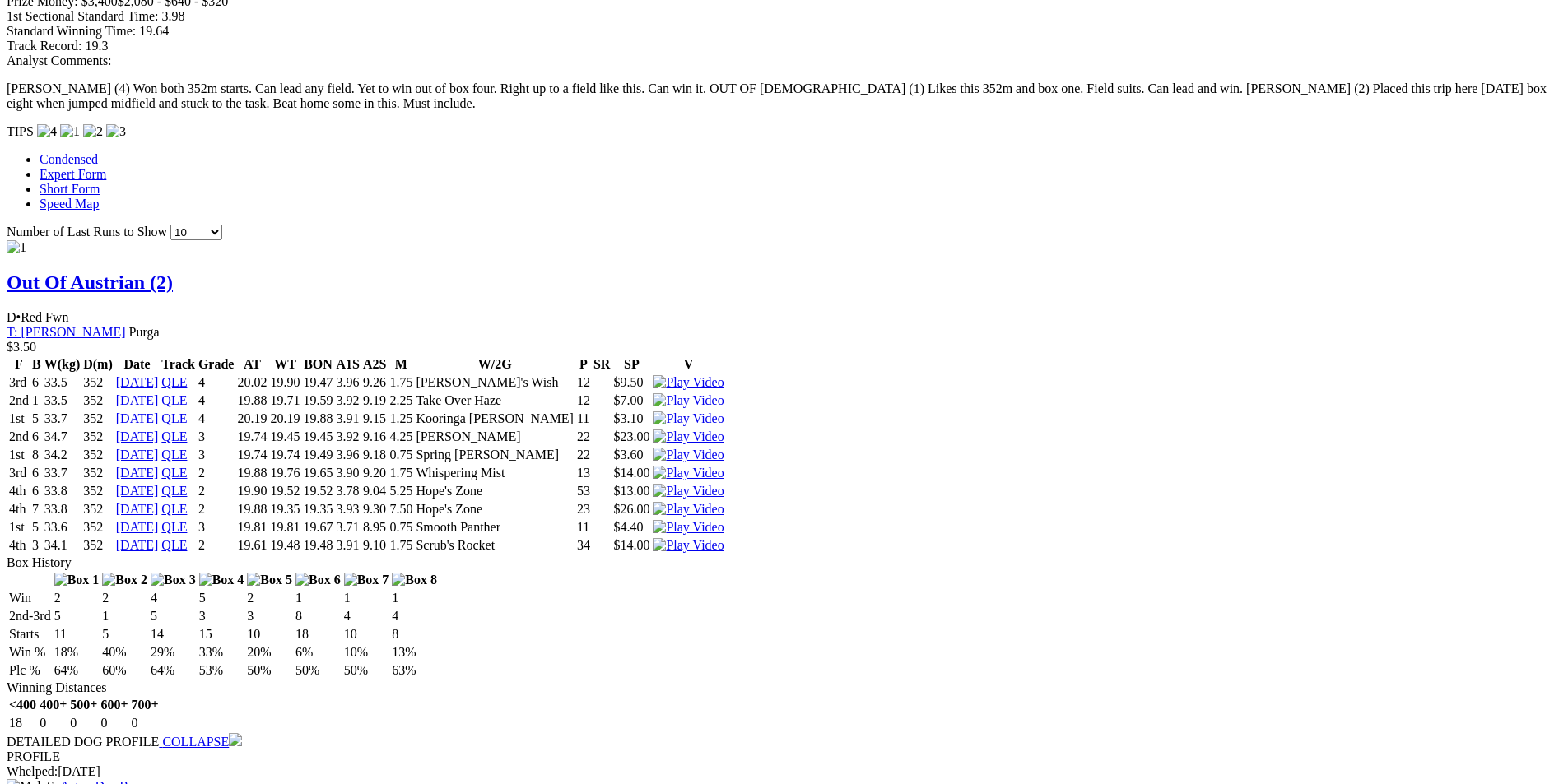
scroll to position [1398, 0]
